Goal: Task Accomplishment & Management: Use online tool/utility

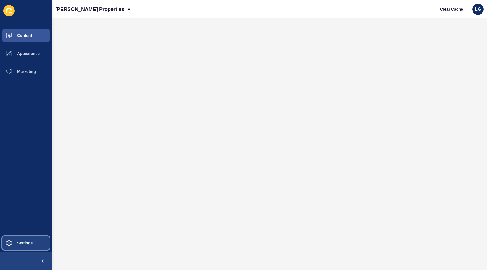
click at [19, 246] on button "Settings" at bounding box center [26, 243] width 52 height 18
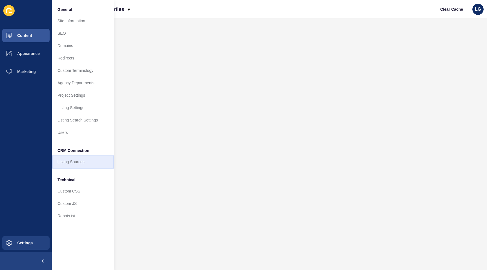
click at [75, 160] on link "Listing Sources" at bounding box center [83, 162] width 62 height 12
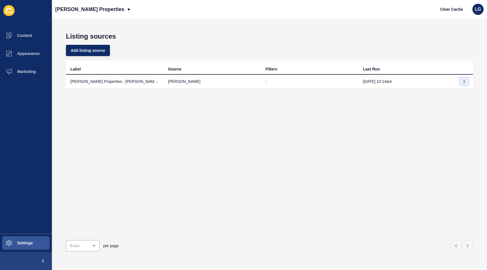
click at [465, 80] on icon "button" at bounding box center [464, 81] width 0 height 3
click at [441, 94] on link "Sync now" at bounding box center [448, 93] width 39 height 12
click at [116, 81] on td "[PERSON_NAME] Properties - [PERSON_NAME] Account ID: 944 [IMPORTED]" at bounding box center [115, 82] width 98 height 14
click at [466, 81] on icon "button" at bounding box center [464, 81] width 3 height 3
click at [441, 91] on link "Sync now" at bounding box center [448, 93] width 39 height 12
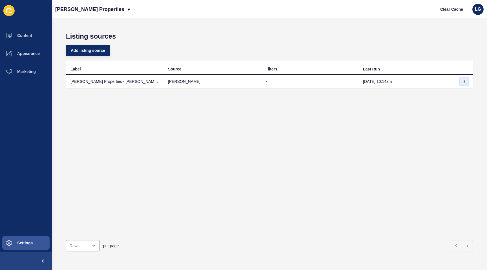
click at [463, 81] on icon "button" at bounding box center [464, 81] width 3 height 3
click at [448, 94] on link "Sync now" at bounding box center [448, 93] width 39 height 12
drag, startPoint x: 443, startPoint y: 10, endPoint x: 453, endPoint y: 31, distance: 23.7
click at [443, 10] on span "Clear Cache" at bounding box center [451, 9] width 23 height 6
click at [465, 82] on icon "button" at bounding box center [464, 81] width 3 height 3
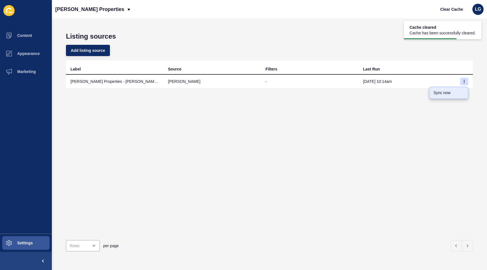
click at [448, 92] on link "Sync now" at bounding box center [448, 93] width 39 height 12
click at [466, 81] on button "button" at bounding box center [464, 82] width 8 height 8
click at [442, 92] on link "Sync now" at bounding box center [448, 93] width 39 height 12
drag, startPoint x: 462, startPoint y: 82, endPoint x: 454, endPoint y: 85, distance: 9.0
click at [462, 82] on button "button" at bounding box center [464, 82] width 8 height 8
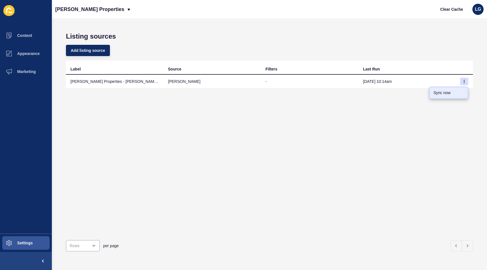
click at [439, 92] on link "Sync now" at bounding box center [448, 93] width 39 height 12
click at [465, 81] on icon "button" at bounding box center [464, 81] width 3 height 3
click at [436, 95] on link "Sync now" at bounding box center [448, 93] width 39 height 12
click at [463, 81] on icon "button" at bounding box center [464, 81] width 3 height 3
click at [444, 92] on link "Sync now" at bounding box center [448, 93] width 39 height 12
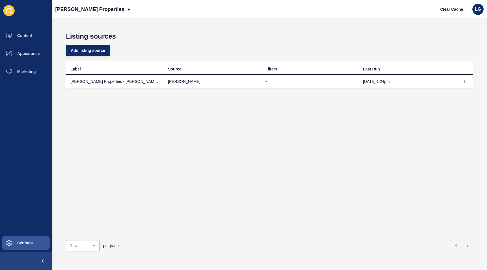
click at [380, 82] on td "[DATE] 1:24pm" at bounding box center [408, 82] width 98 height 14
drag, startPoint x: 176, startPoint y: 80, endPoint x: 137, endPoint y: 81, distance: 39.5
click at [173, 80] on td "[PERSON_NAME]" at bounding box center [213, 82] width 98 height 14
click at [137, 81] on td "[PERSON_NAME] Properties - [PERSON_NAME] Account ID: 944 [IMPORTED]" at bounding box center [115, 82] width 98 height 14
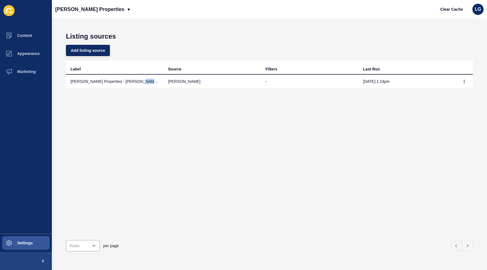
click at [137, 81] on td "[PERSON_NAME] Properties - [PERSON_NAME] Account ID: 944 [IMPORTED]" at bounding box center [115, 82] width 98 height 14
click at [127, 8] on icon at bounding box center [129, 9] width 5 height 5
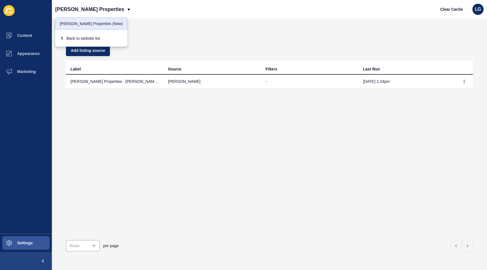
click at [89, 22] on link "[PERSON_NAME] Properties (New)" at bounding box center [91, 23] width 72 height 12
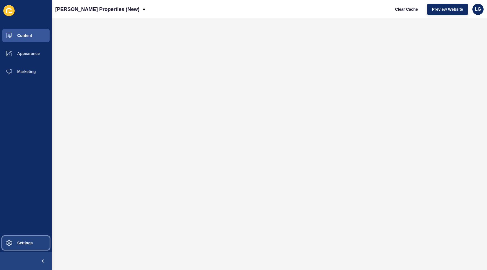
click at [24, 243] on span "Settings" at bounding box center [16, 243] width 34 height 5
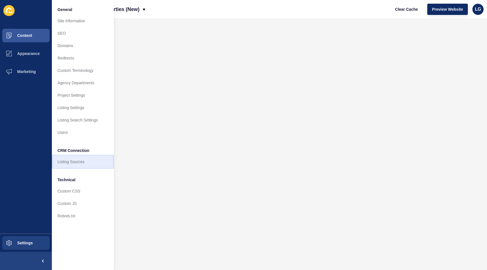
click at [69, 158] on link "Listing Sources" at bounding box center [83, 162] width 62 height 12
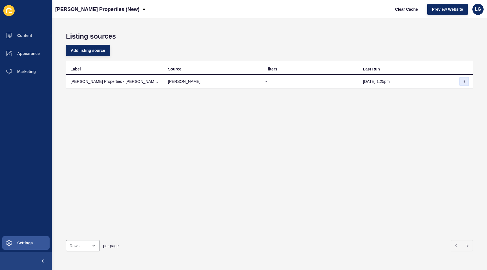
drag, startPoint x: 462, startPoint y: 81, endPoint x: 465, endPoint y: 83, distance: 3.2
click at [463, 81] on button "button" at bounding box center [464, 82] width 8 height 8
click at [451, 91] on link "Sync now" at bounding box center [448, 93] width 39 height 12
click at [469, 81] on td at bounding box center [464, 82] width 17 height 14
drag, startPoint x: 466, startPoint y: 81, endPoint x: 459, endPoint y: 86, distance: 8.8
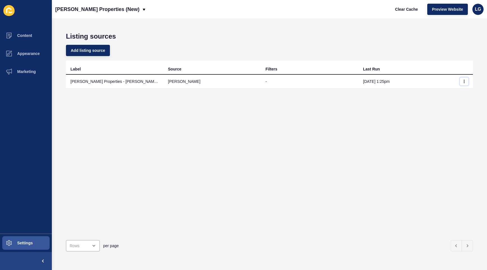
click at [466, 81] on button "button" at bounding box center [464, 82] width 8 height 8
click at [445, 94] on link "Sync now" at bounding box center [448, 93] width 39 height 12
click at [467, 81] on button "button" at bounding box center [464, 82] width 8 height 8
click at [445, 94] on link "Sync now" at bounding box center [448, 93] width 39 height 12
click at [463, 82] on icon "button" at bounding box center [464, 81] width 3 height 3
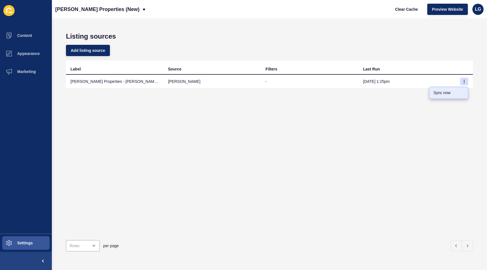
click at [446, 92] on link "Sync now" at bounding box center [448, 93] width 39 height 12
click at [23, 241] on span "Settings" at bounding box center [16, 243] width 34 height 5
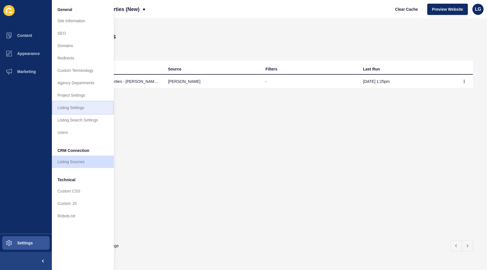
click at [71, 105] on link "Listing Settings" at bounding box center [83, 107] width 62 height 12
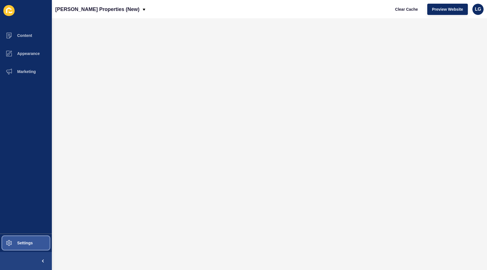
click at [23, 247] on button "Settings" at bounding box center [26, 243] width 52 height 18
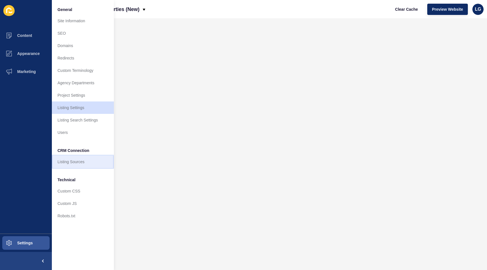
click at [78, 160] on link "Listing Sources" at bounding box center [83, 162] width 62 height 12
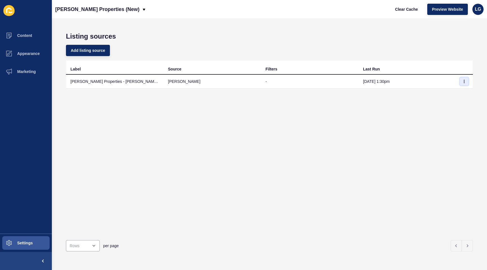
click at [463, 83] on icon "button" at bounding box center [464, 81] width 3 height 3
click at [454, 91] on link "Sync now" at bounding box center [448, 93] width 39 height 12
